Goal: Information Seeking & Learning: Learn about a topic

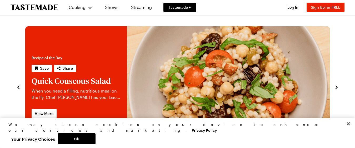
click at [336, 91] on div "Recipe of the Day Save Share Flank Steak Super Salad with Onion Rings and Onion…" at bounding box center [178, 86] width 324 height 121
click at [336, 86] on icon "navigate to next item" at bounding box center [337, 87] width 2 height 3
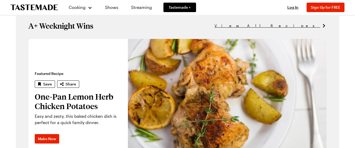
scroll to position [344, 0]
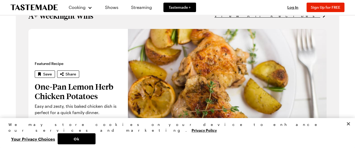
click at [316, 19] on span "View All Recipes" at bounding box center [268, 16] width 106 height 6
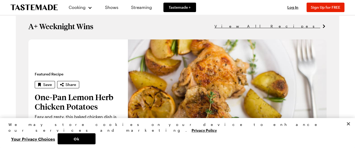
scroll to position [0, 0]
click at [324, 26] on icon at bounding box center [323, 26] width 5 height 5
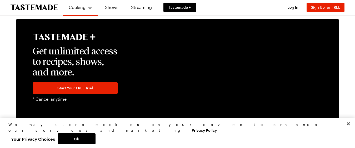
scroll to position [1003, 0]
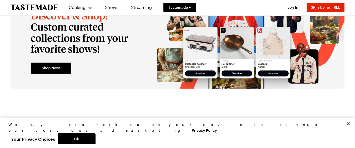
scroll to position [333, 0]
